Goal: Task Accomplishment & Management: Manage account settings

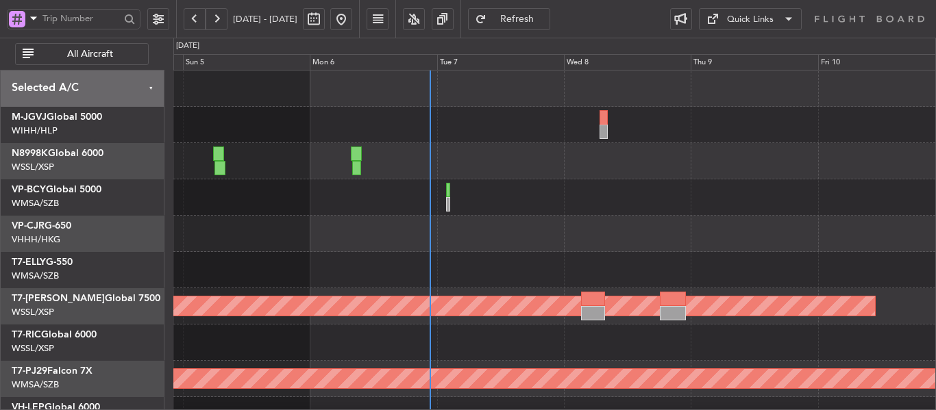
click at [458, 254] on div "Planned Maint [GEOGRAPHIC_DATA] (Seletar) Planned Maint [GEOGRAPHIC_DATA] (Sult…" at bounding box center [554, 307] width 762 height 472
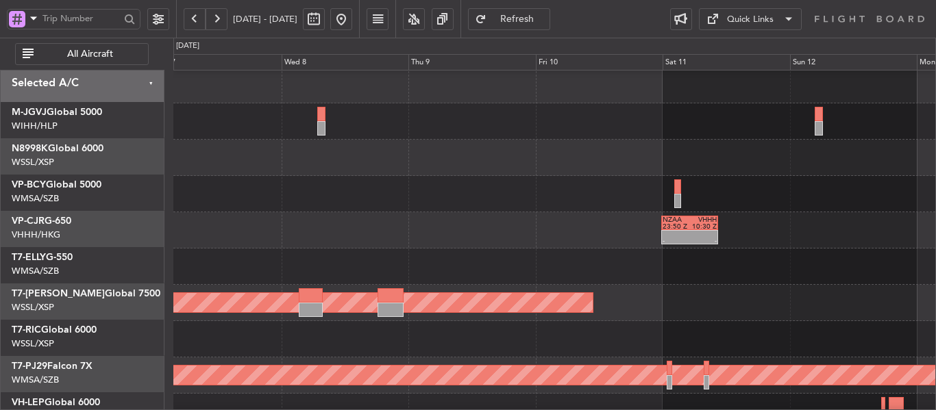
click at [369, 211] on div at bounding box center [554, 194] width 762 height 36
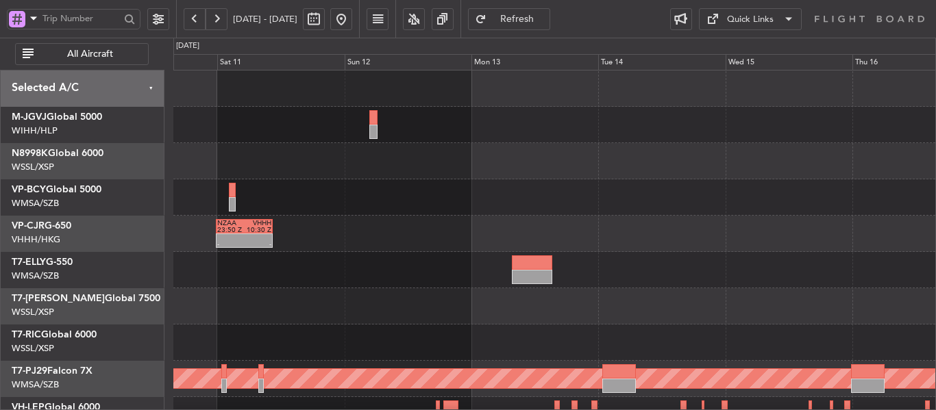
click at [237, 221] on div "- - NZAA 23:50 Z VHHH 10:30 Z Planned Maint [GEOGRAPHIC_DATA] (Seletar) Planned…" at bounding box center [554, 307] width 762 height 472
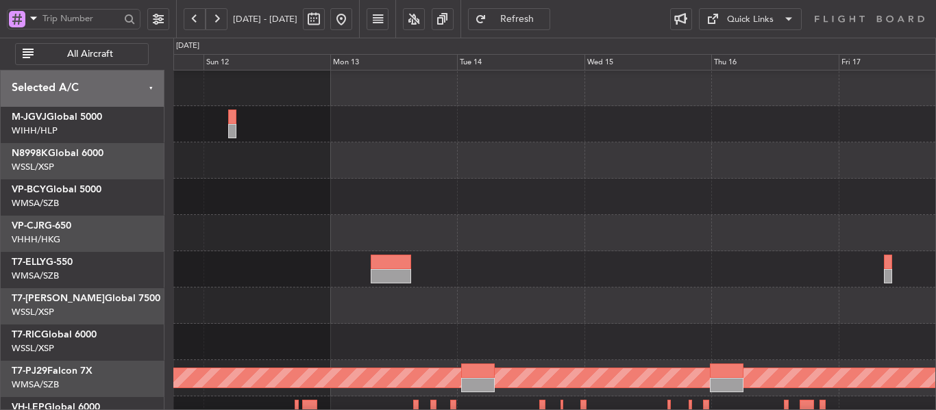
click at [246, 211] on div at bounding box center [554, 197] width 762 height 36
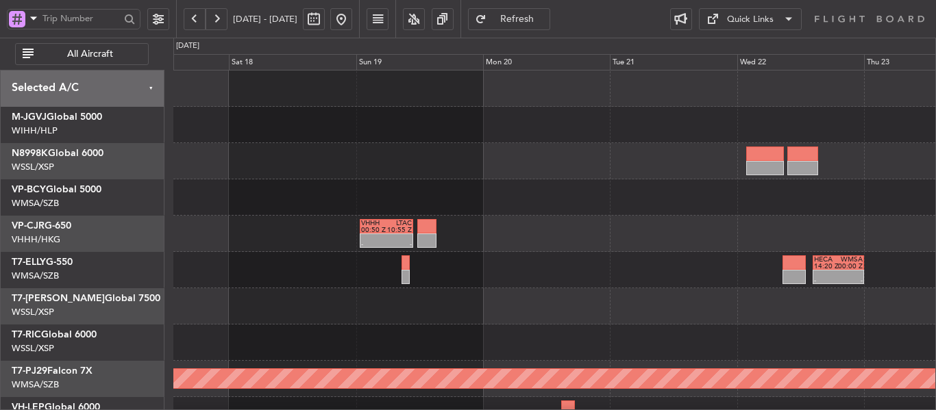
click at [258, 193] on div at bounding box center [554, 198] width 762 height 36
click at [741, 159] on div at bounding box center [554, 161] width 762 height 36
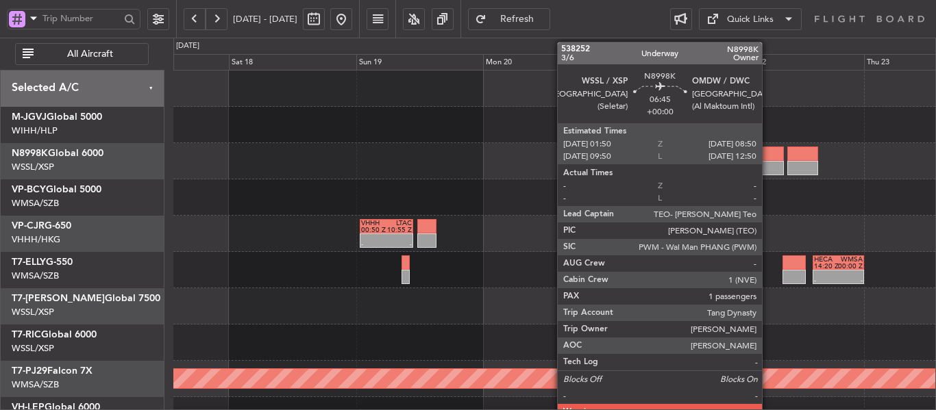
click at [768, 160] on div at bounding box center [765, 154] width 38 height 14
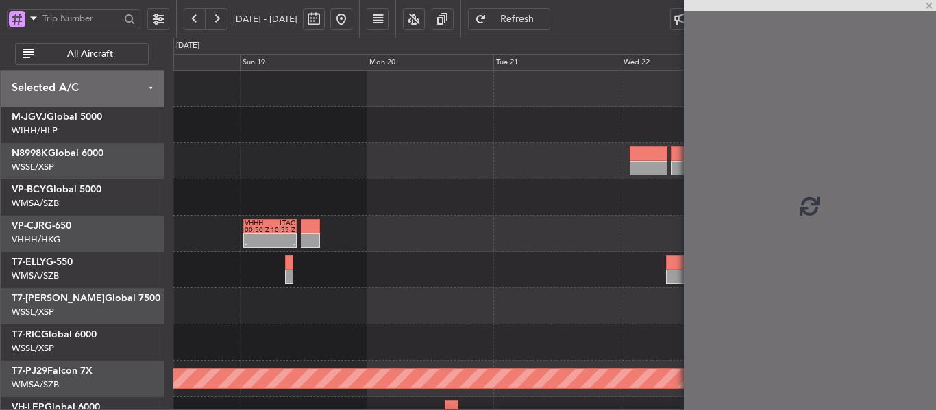
click at [311, 159] on div at bounding box center [554, 161] width 762 height 36
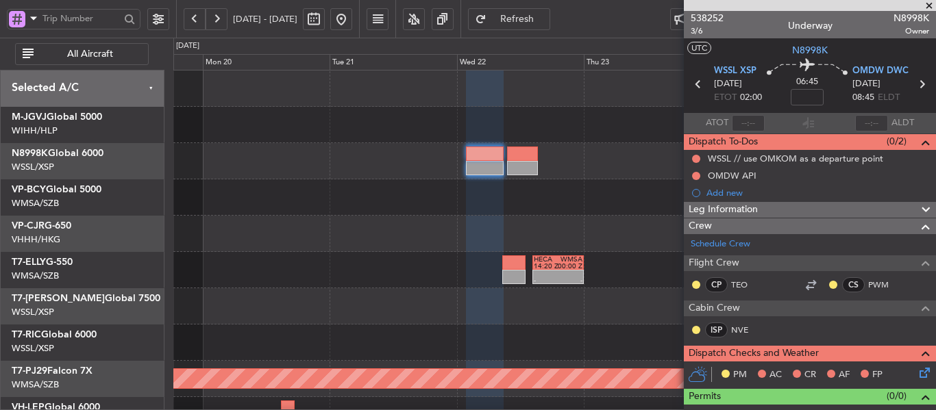
click at [931, 4] on span at bounding box center [929, 6] width 14 height 12
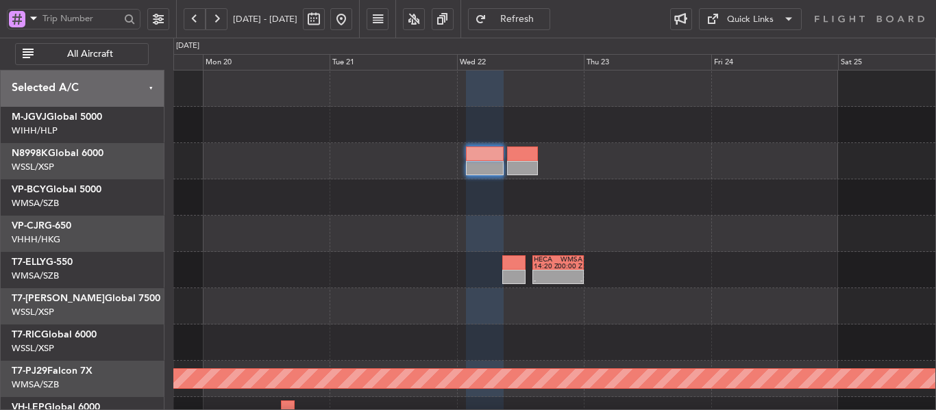
type input "0"
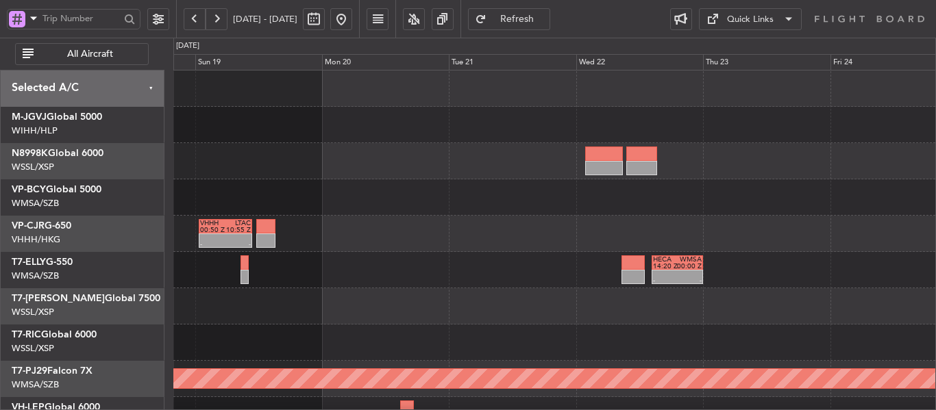
click at [515, 239] on div "VHHH 00:50 Z LTAC 10:55 Z - -" at bounding box center [554, 234] width 762 height 36
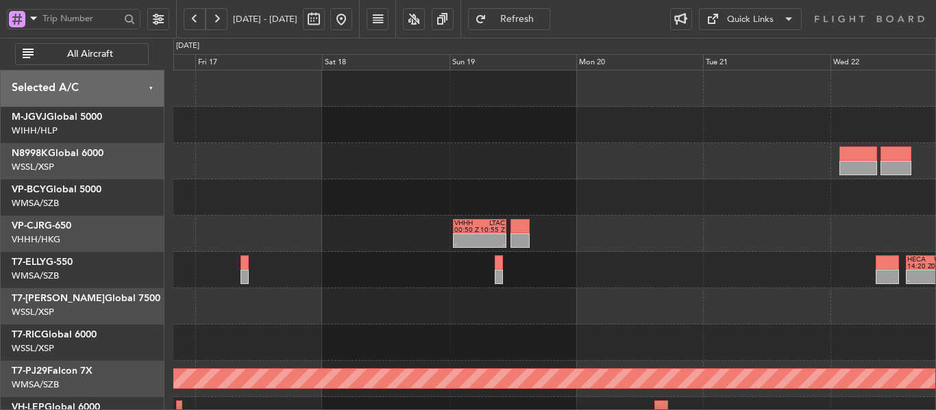
click at [595, 254] on div "VHHH 00:50 Z LTAC 10:55 Z - - - - HECA 14:20 Z WMSA 00:00 Z Planned Maint [GEOG…" at bounding box center [554, 307] width 762 height 472
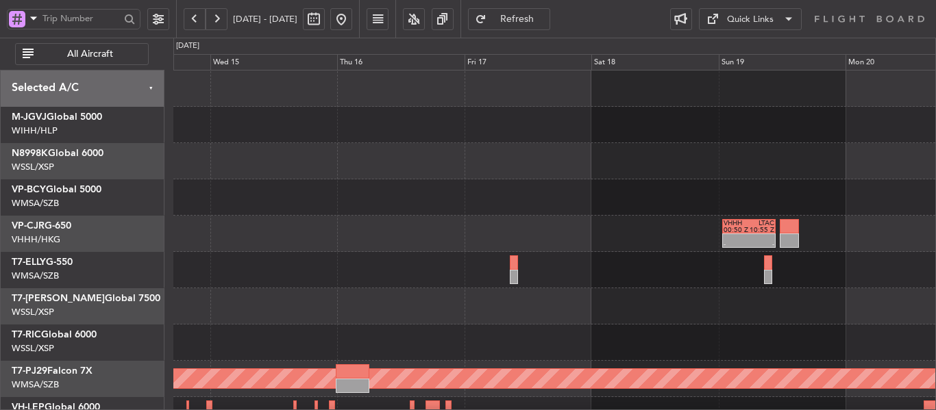
click at [465, 266] on div "VHHH 00:50 Z LTAC 10:55 Z - - Planned Maint [GEOGRAPHIC_DATA] (Sultan [PERSON_N…" at bounding box center [554, 307] width 762 height 472
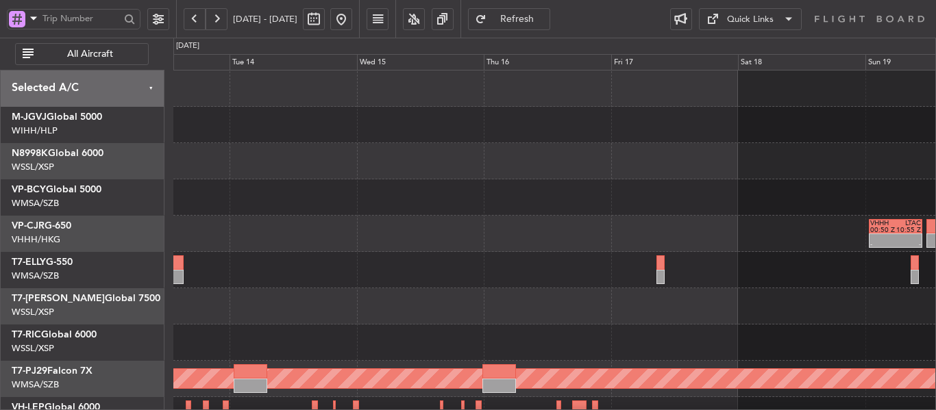
click at [506, 273] on div at bounding box center [554, 270] width 762 height 36
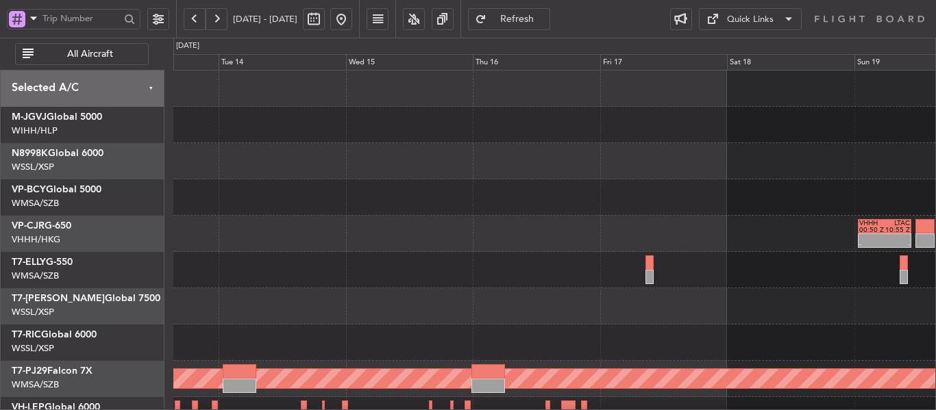
click at [658, 241] on div "VHHH 00:50 Z LTAC 10:55 Z - - Planned Maint [GEOGRAPHIC_DATA] (Sultan [PERSON_N…" at bounding box center [554, 307] width 762 height 472
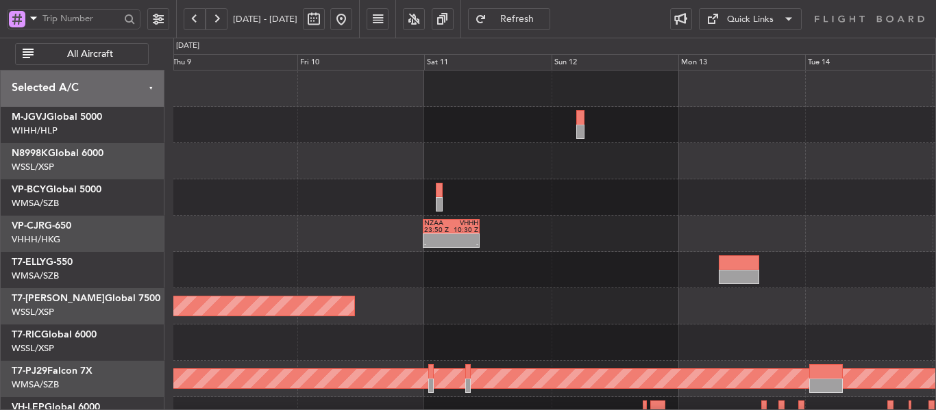
click at [709, 258] on div "NZAA 23:50 Z VHHH 10:30 Z - - Planned Maint [GEOGRAPHIC_DATA] (Seletar) Planned…" at bounding box center [554, 307] width 762 height 472
click at [734, 251] on div "NZAA 23:50 Z VHHH 10:30 Z - -" at bounding box center [554, 234] width 762 height 36
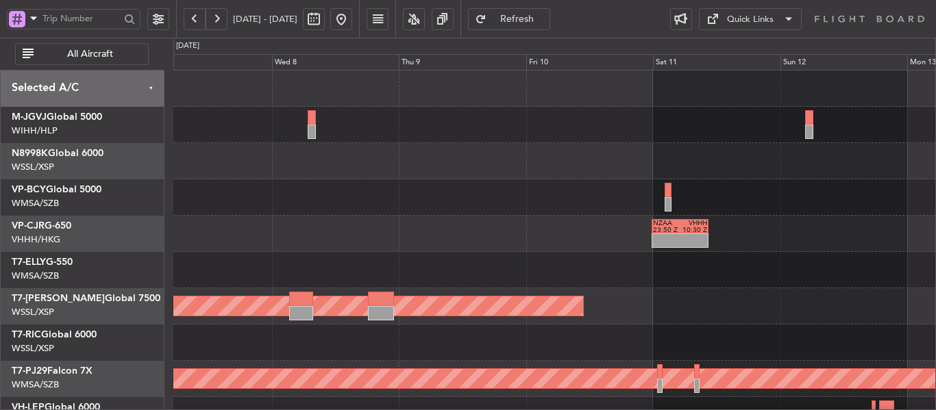
click at [749, 246] on div "NZAA 23:50 Z VHHH 10:30 Z - -" at bounding box center [554, 234] width 762 height 36
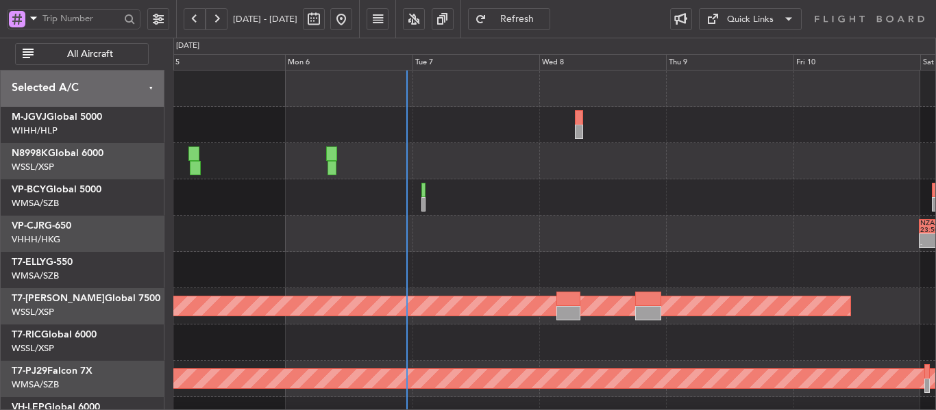
click at [563, 247] on div "NZAA 23:50 Z VHHH 10:30 Z - - 13:13 Z 23:43 Z VHHH 12:50 Z NZAA 22:55 Z" at bounding box center [554, 234] width 762 height 36
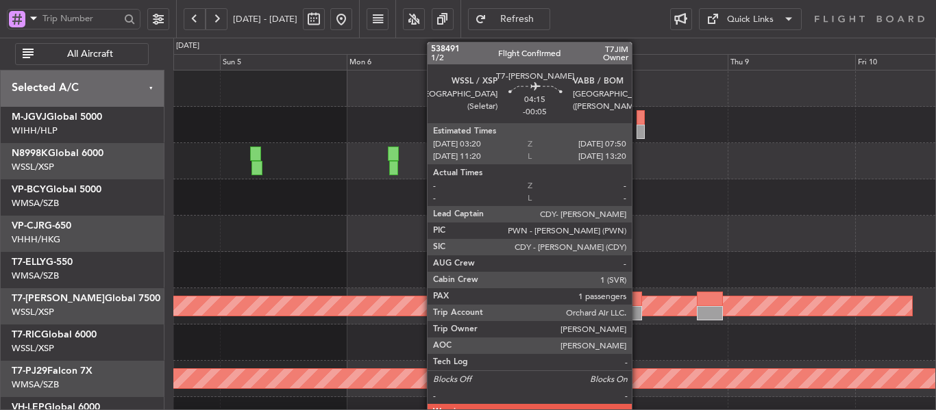
click at [638, 317] on div at bounding box center [630, 313] width 24 height 14
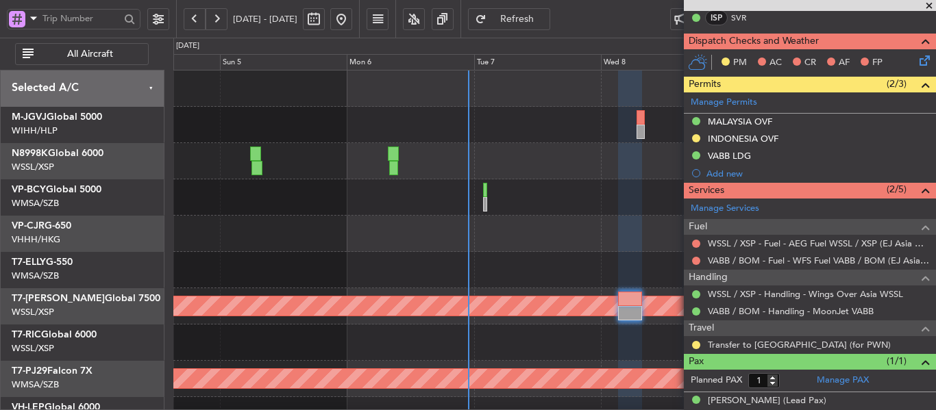
scroll to position [342, 0]
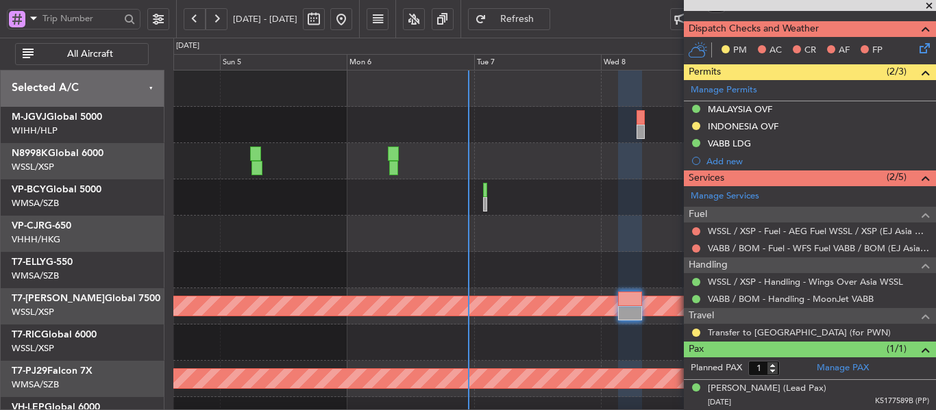
click at [930, 5] on span at bounding box center [929, 6] width 14 height 12
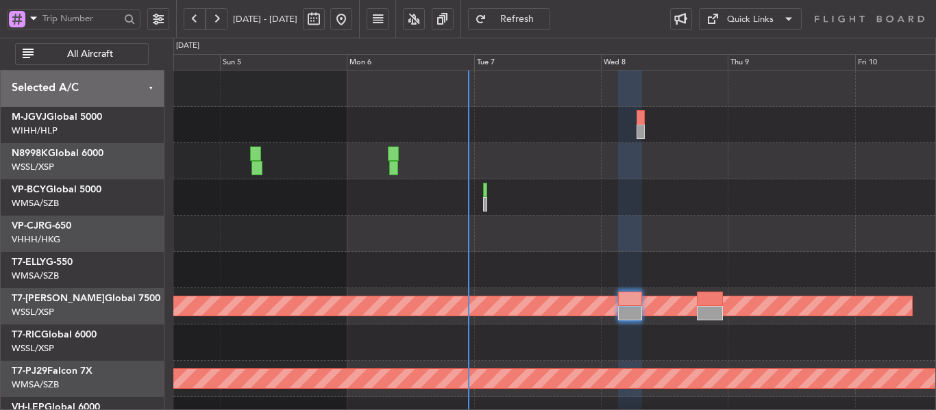
type input "0"
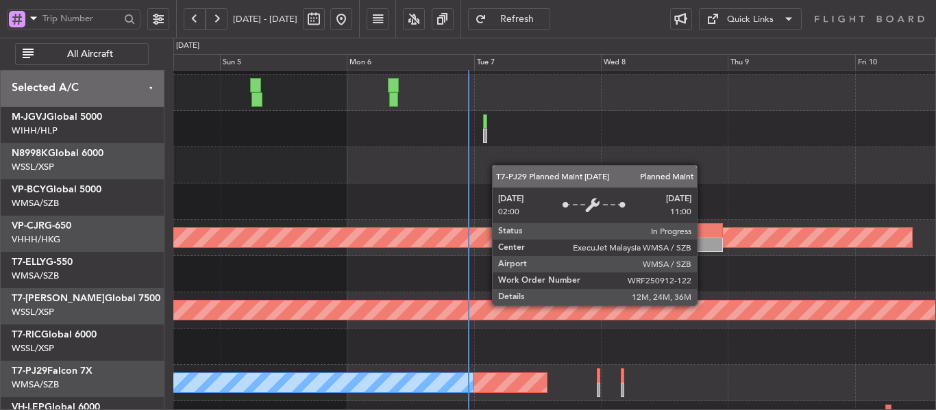
scroll to position [69, 0]
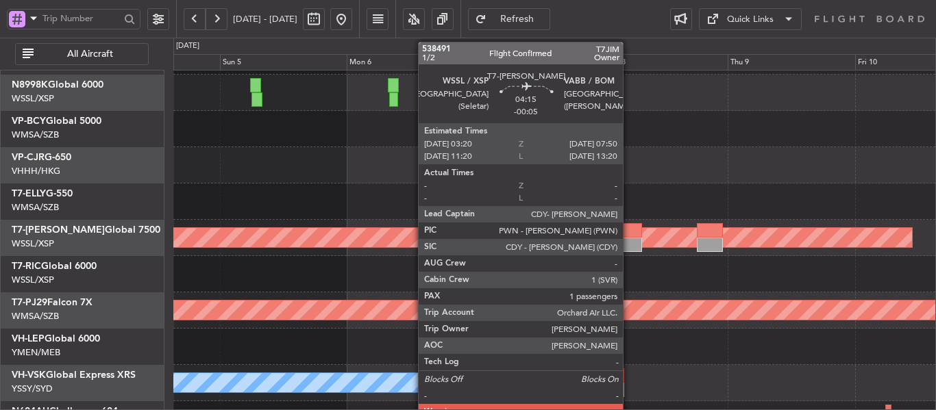
click at [629, 235] on div at bounding box center [630, 230] width 24 height 14
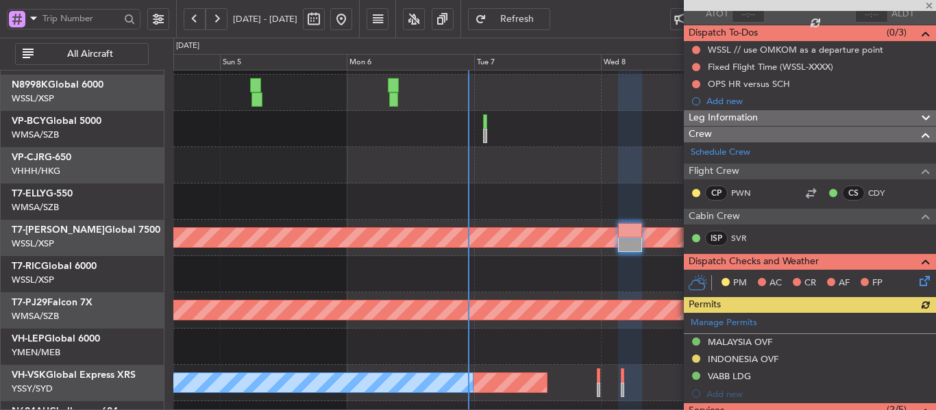
scroll to position [342, 0]
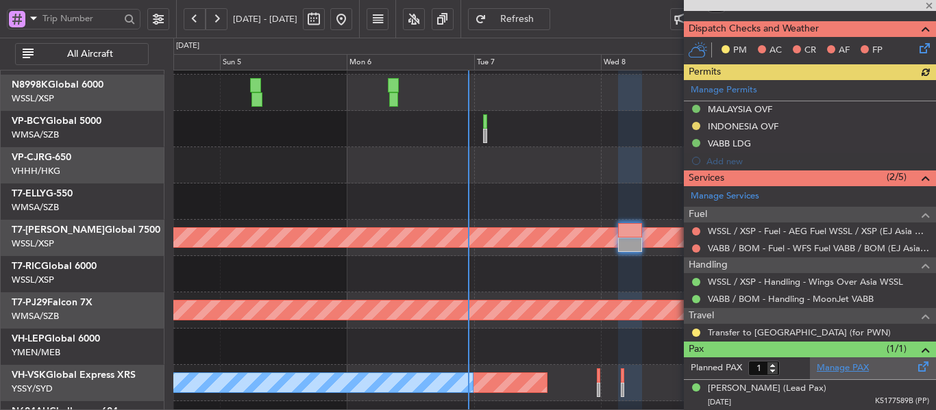
click at [841, 367] on link "Manage PAX" at bounding box center [843, 369] width 52 height 14
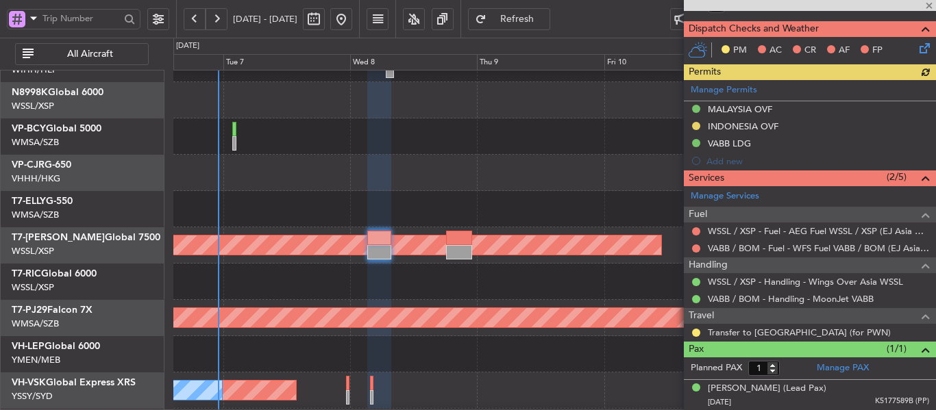
click at [345, 297] on div "- - NZAA 23:50 Z VHHH 10:30 Z Planned Maint [GEOGRAPHIC_DATA] (Seletar) Planned…" at bounding box center [554, 246] width 762 height 472
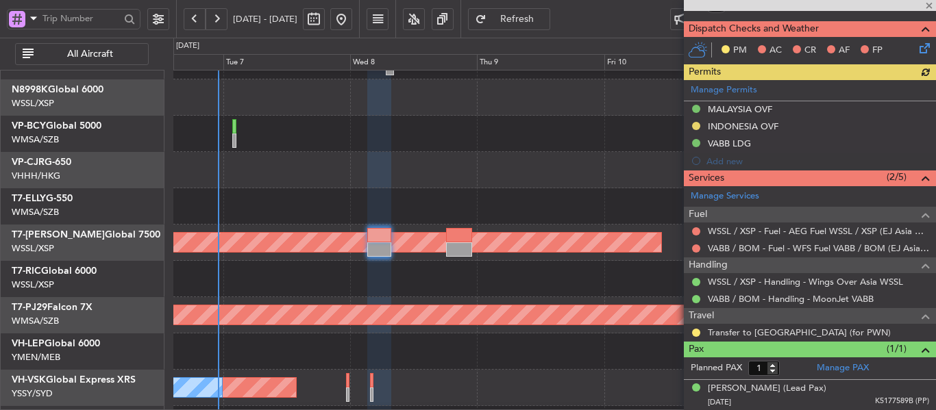
scroll to position [0, 0]
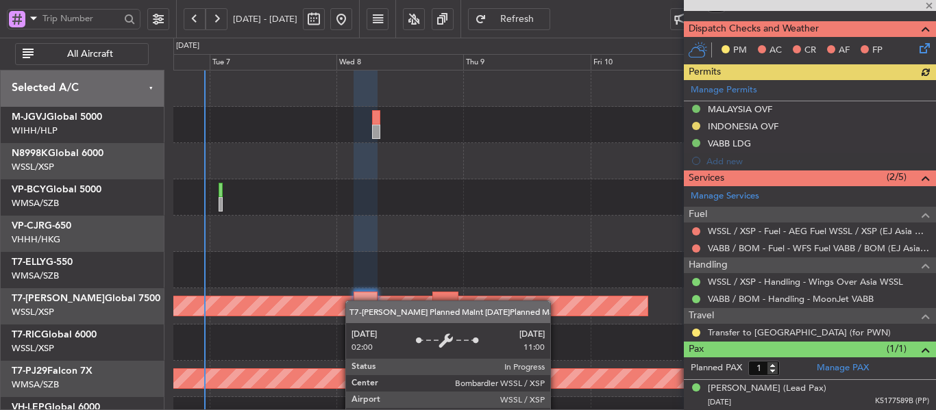
click at [351, 306] on div "- - NZAA 23:50 Z VHHH 10:30 Z Planned Maint [GEOGRAPHIC_DATA] (Seletar) Planned…" at bounding box center [554, 307] width 762 height 472
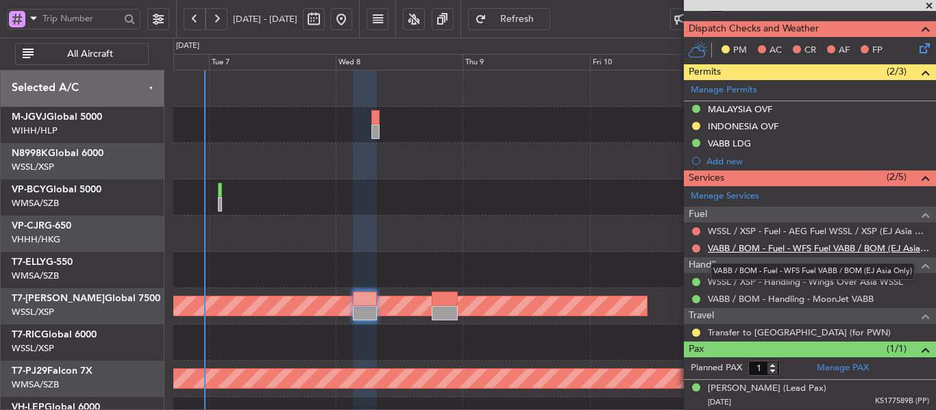
click at [746, 250] on link "VABB / BOM - Fuel - WFS Fuel VABB / BOM (EJ Asia Only)" at bounding box center [818, 249] width 221 height 12
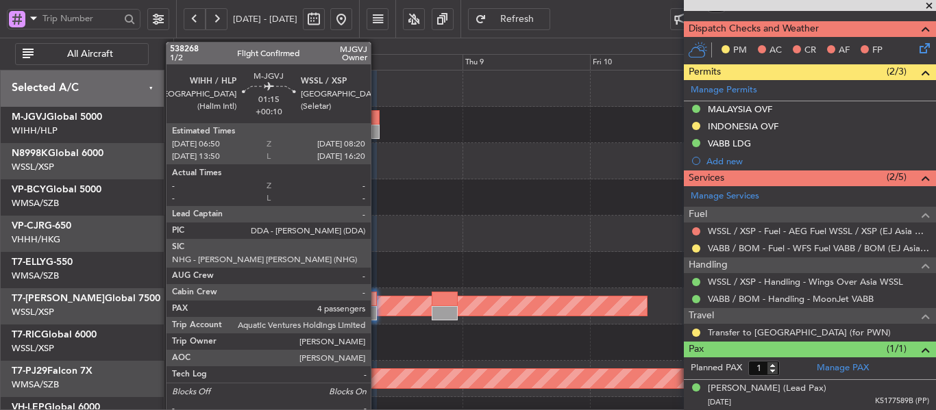
click at [377, 132] on div at bounding box center [375, 132] width 8 height 14
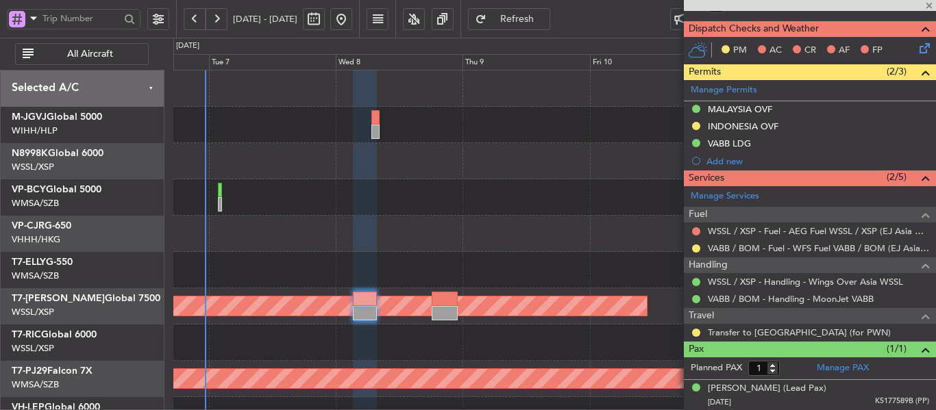
type input "+00:10"
type input "4"
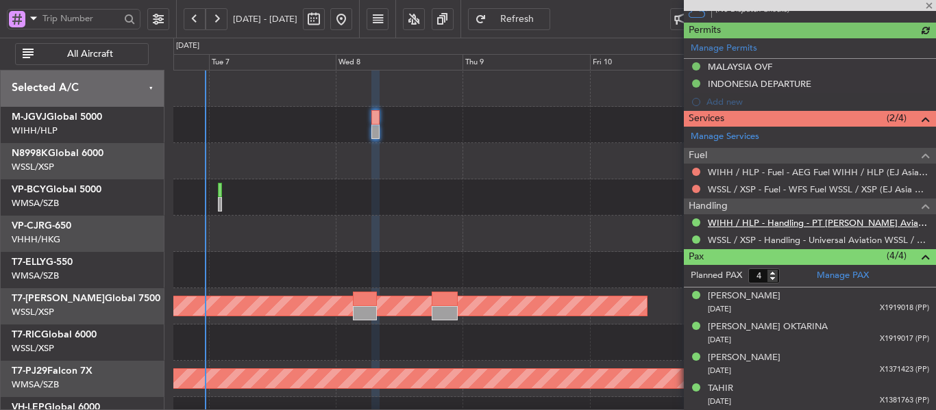
scroll to position [321, 0]
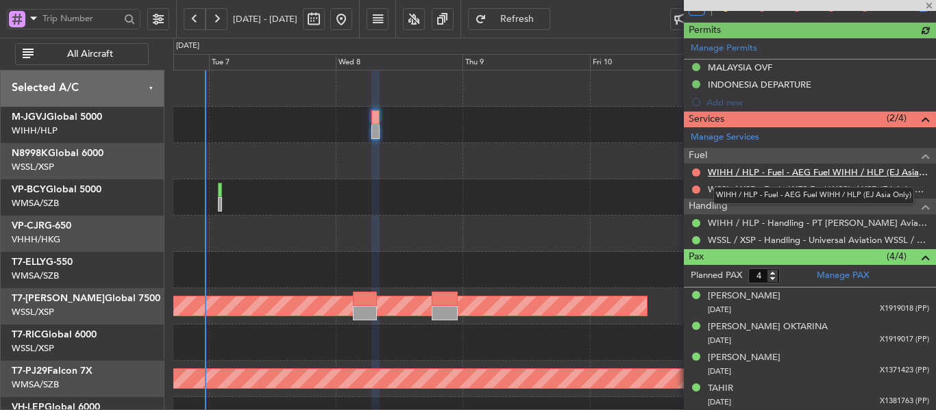
click at [749, 173] on link "WIHH / HLP - Fuel - AEG Fuel WIHH / HLP (EJ Asia Only)" at bounding box center [818, 172] width 221 height 12
